Goal: Information Seeking & Learning: Learn about a topic

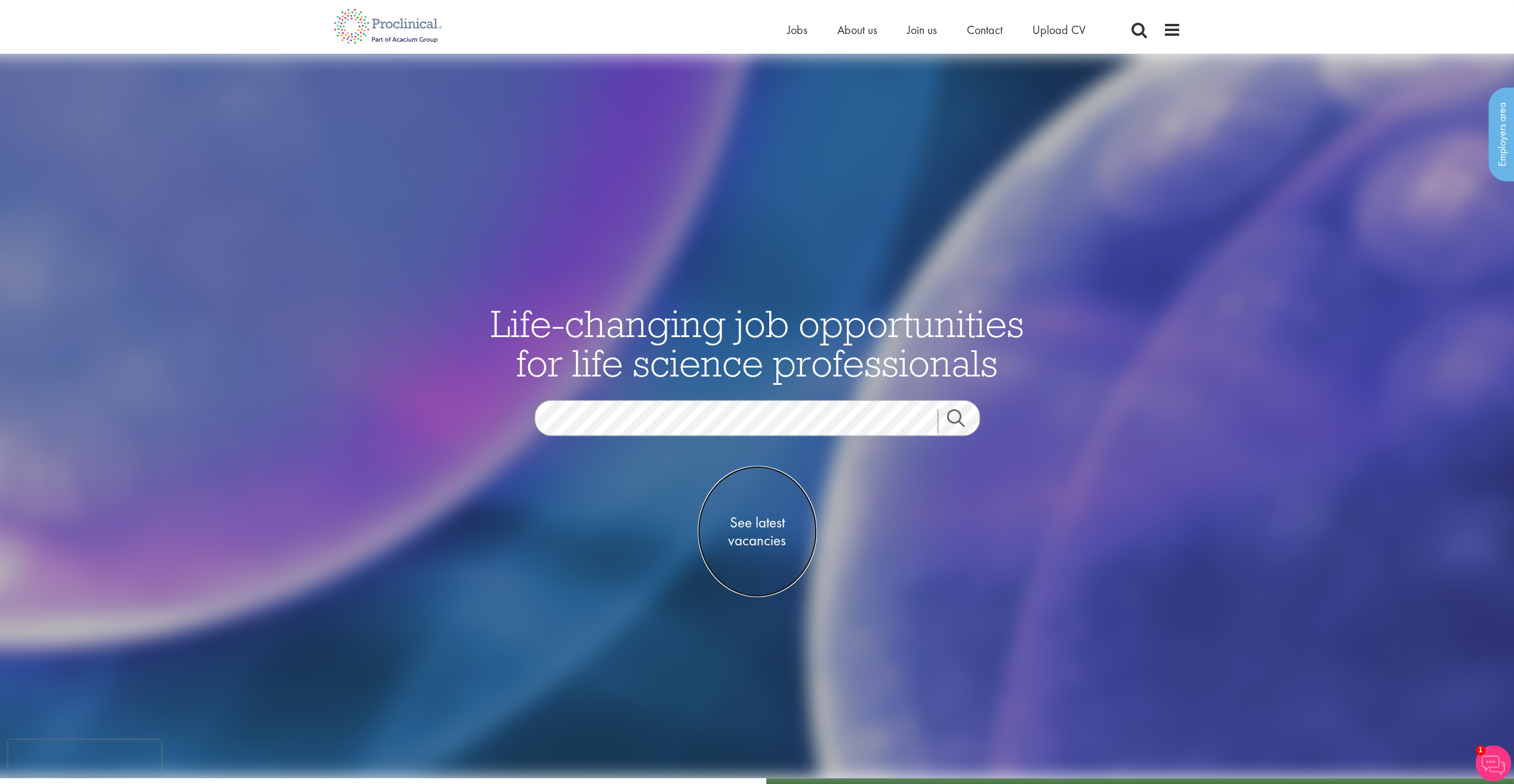
click at [747, 529] on span "See latest vacancies" at bounding box center [758, 531] width 120 height 36
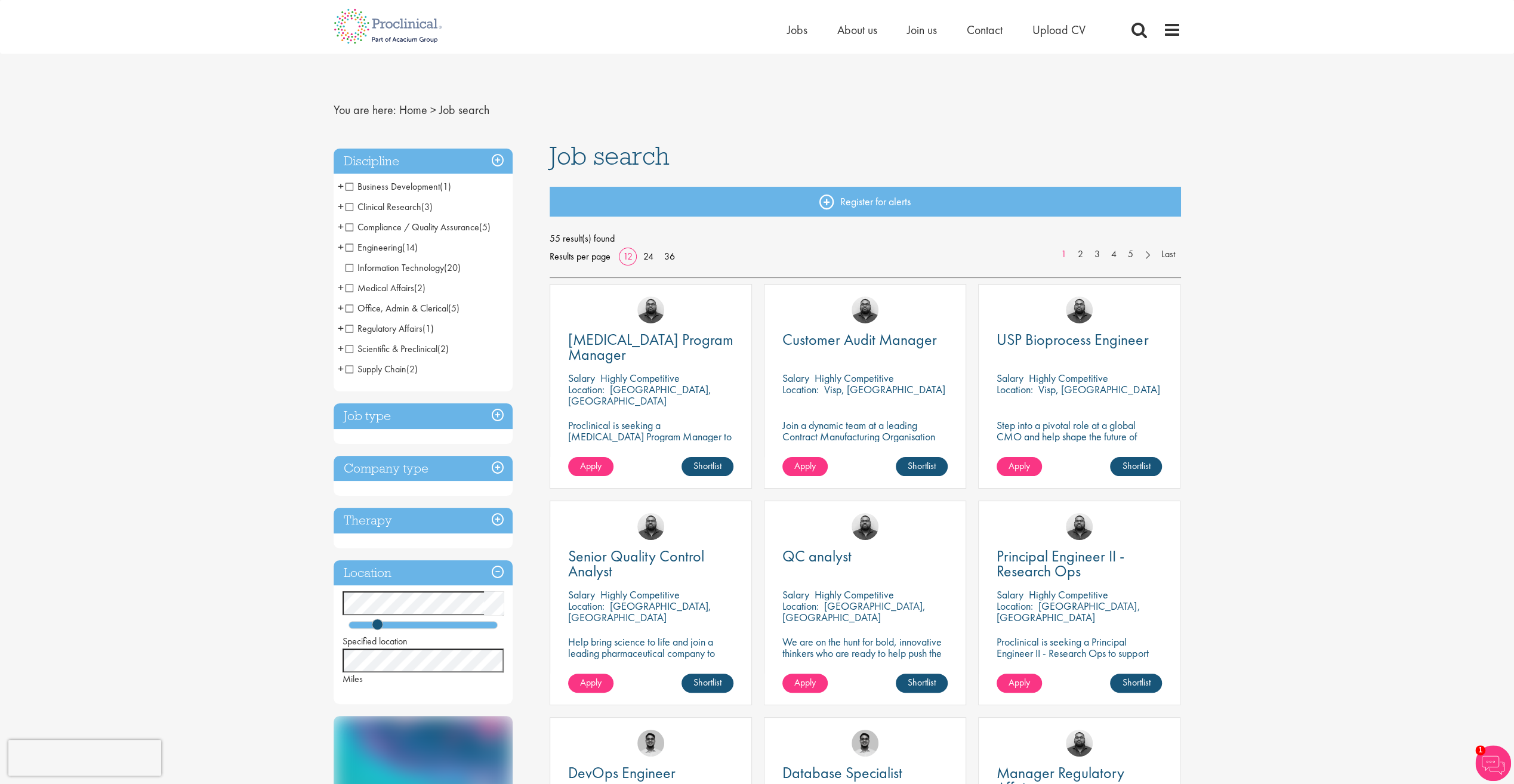
click at [362, 286] on span "Medical Affairs" at bounding box center [379, 287] width 69 height 12
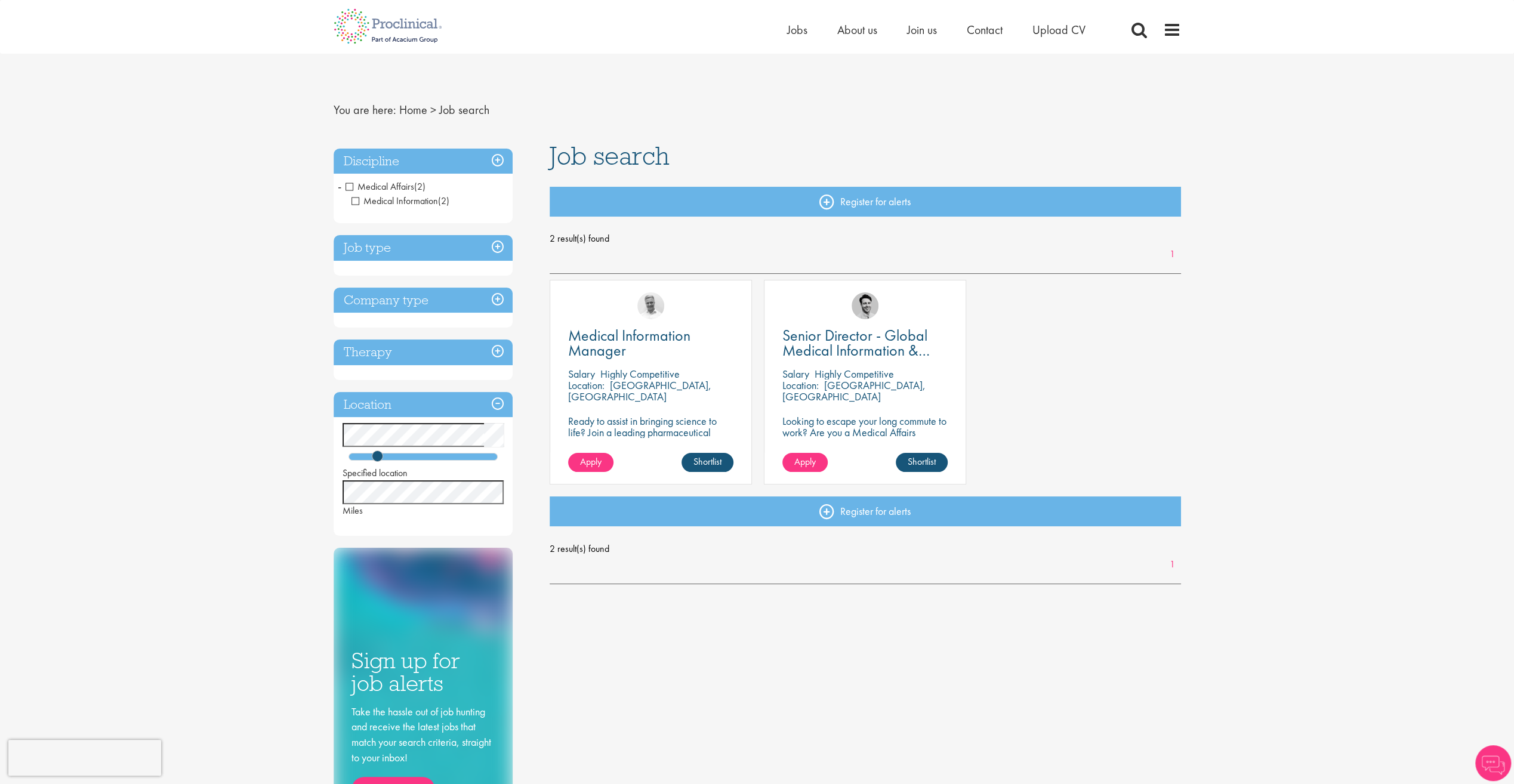
click at [373, 183] on span "Medical Affairs" at bounding box center [379, 186] width 69 height 12
